Goal: Consume media (video, audio)

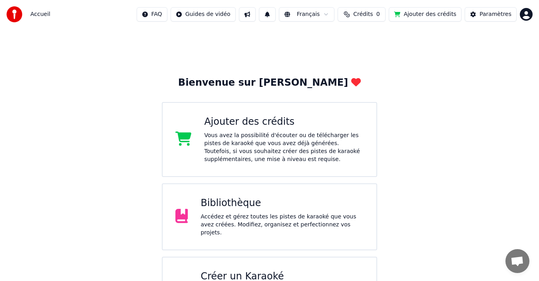
click at [257, 210] on div "Bibliothèque" at bounding box center [281, 203] width 163 height 13
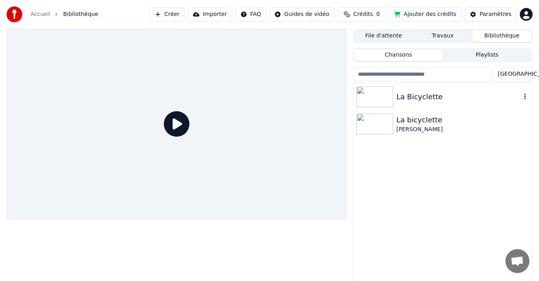
click at [379, 96] on img at bounding box center [374, 97] width 37 height 21
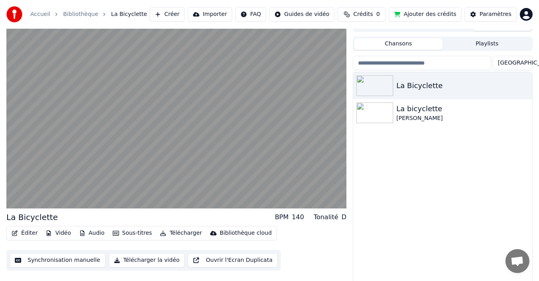
scroll to position [13, 0]
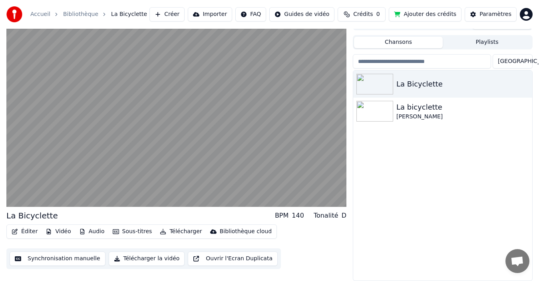
click at [180, 14] on button "Créer" at bounding box center [166, 14] width 35 height 14
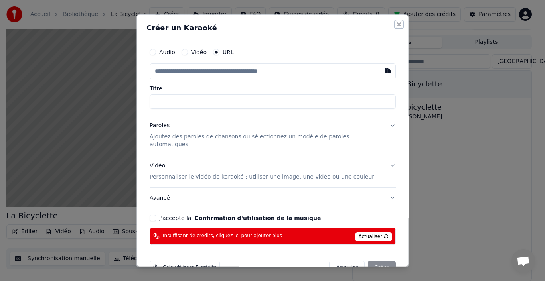
click at [396, 22] on button "Close" at bounding box center [399, 24] width 6 height 6
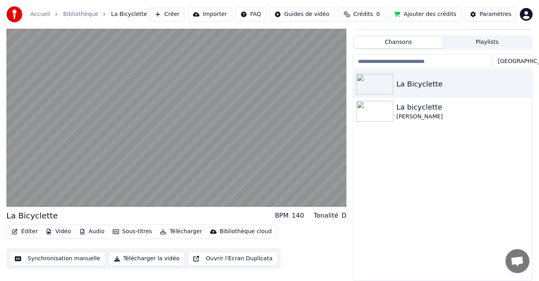
click at [230, 13] on button "Importer" at bounding box center [210, 14] width 44 height 14
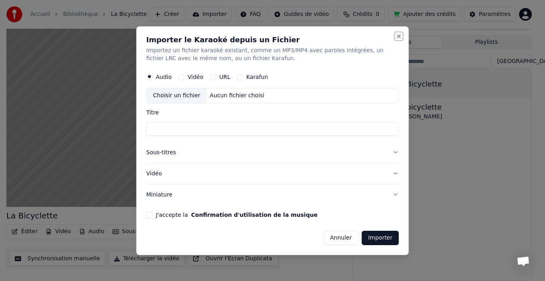
click at [400, 36] on button "Close" at bounding box center [399, 36] width 6 height 6
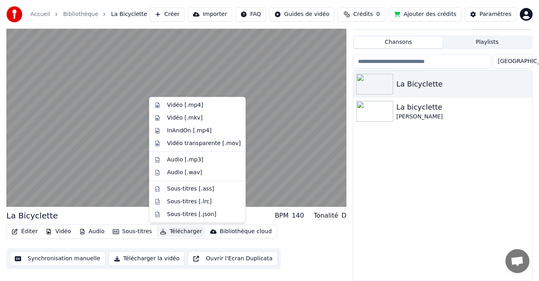
click at [173, 233] on button "Télécharger" at bounding box center [180, 231] width 48 height 11
click at [173, 103] on div "Vidéo [.mp4]" at bounding box center [185, 105] width 36 height 8
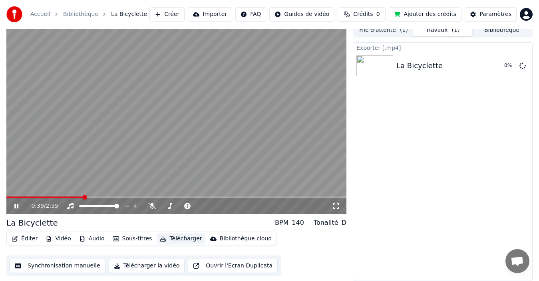
scroll to position [6, 0]
click at [13, 206] on icon at bounding box center [22, 206] width 18 height 6
click at [501, 66] on button "Afficher" at bounding box center [498, 66] width 35 height 14
